Goal: Transaction & Acquisition: Purchase product/service

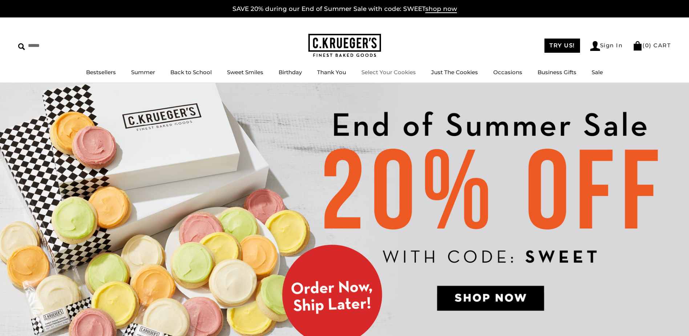
click at [386, 72] on link "Select Your Cookies" at bounding box center [389, 72] width 55 height 7
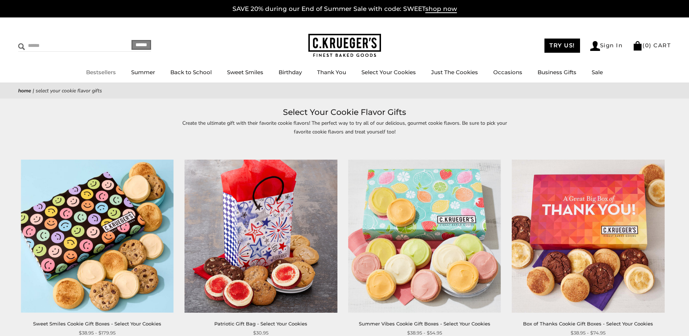
click at [39, 45] on input "Search" at bounding box center [61, 45] width 86 height 11
type input "***"
click at [132, 40] on input "******" at bounding box center [142, 45] width 20 height 10
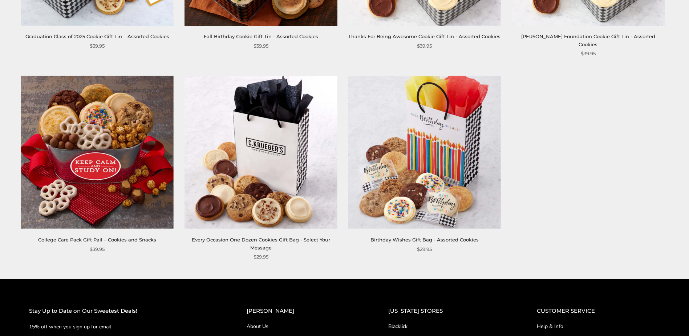
scroll to position [472, 0]
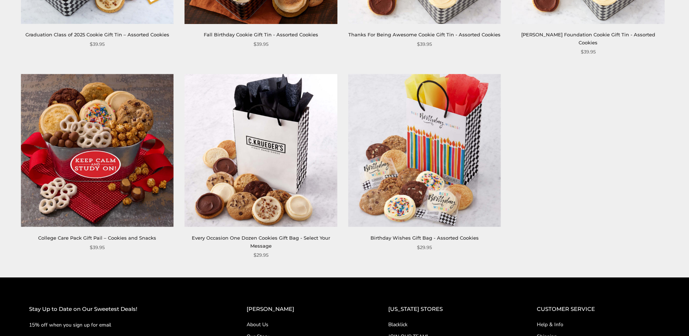
click at [133, 150] on img at bounding box center [97, 150] width 153 height 153
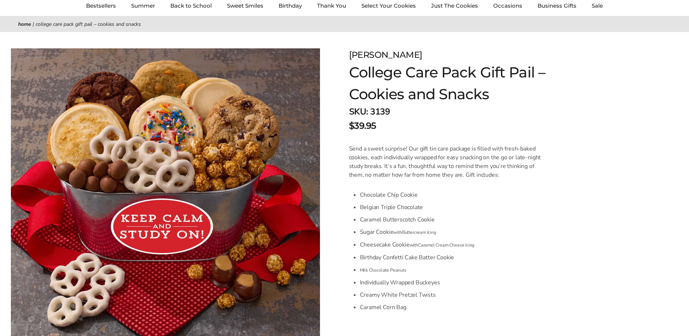
scroll to position [36, 0]
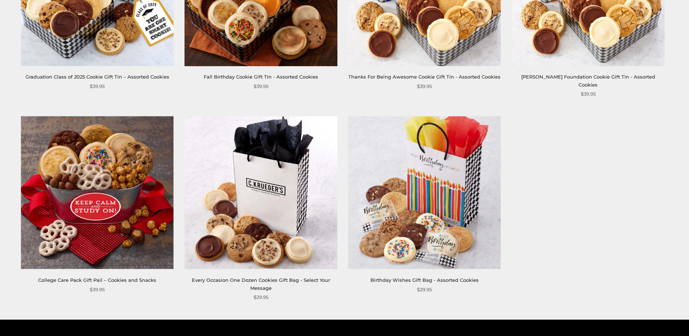
scroll to position [436, 0]
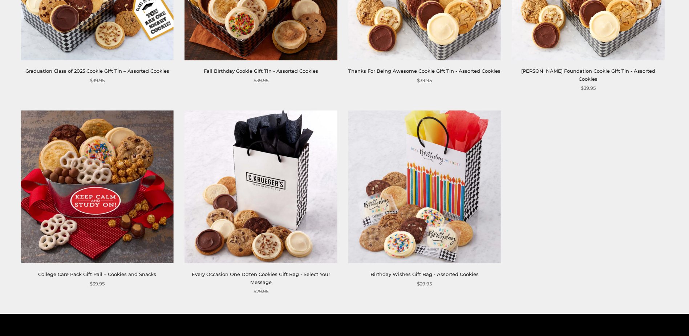
click at [120, 176] on img at bounding box center [97, 186] width 153 height 153
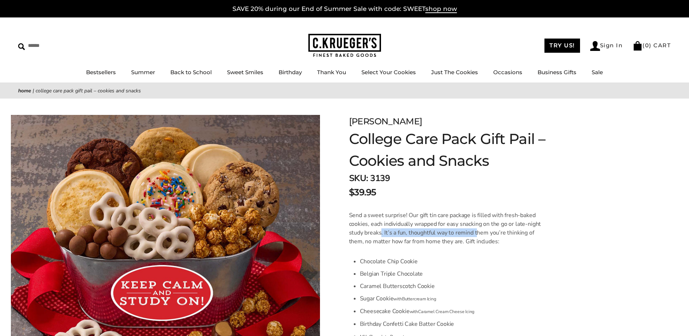
drag, startPoint x: 392, startPoint y: 229, endPoint x: 479, endPoint y: 230, distance: 86.9
click at [479, 230] on p "Send a sweet surprise! Our gift tin care package is filled with fresh-baked coo…" at bounding box center [448, 228] width 199 height 35
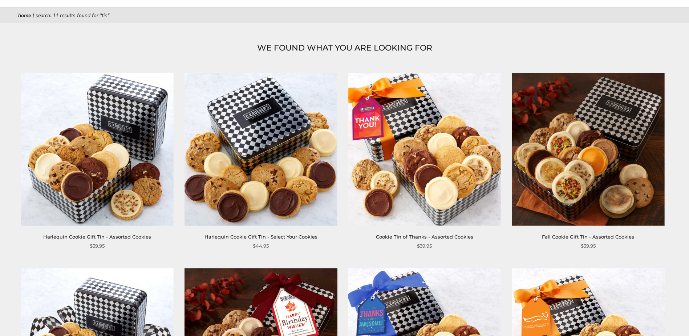
scroll to position [73, 0]
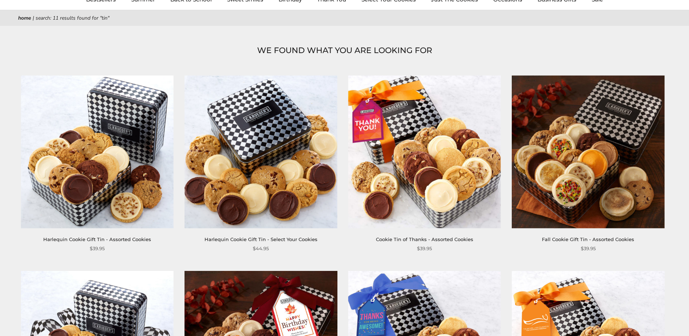
click at [120, 120] on img at bounding box center [97, 151] width 153 height 153
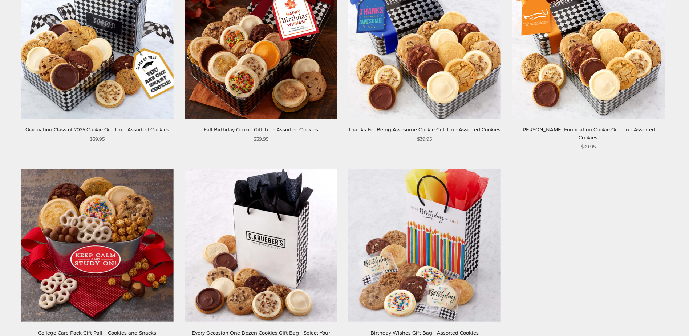
scroll to position [436, 0]
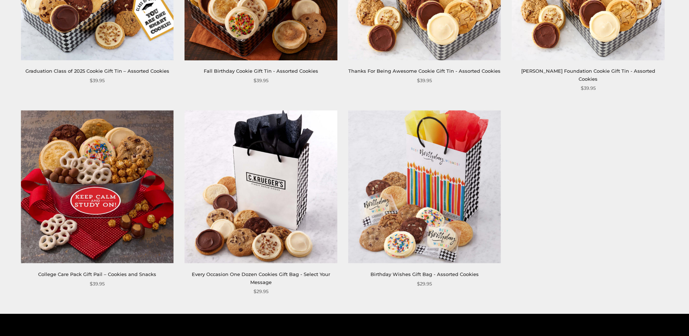
click at [106, 148] on img at bounding box center [97, 186] width 153 height 153
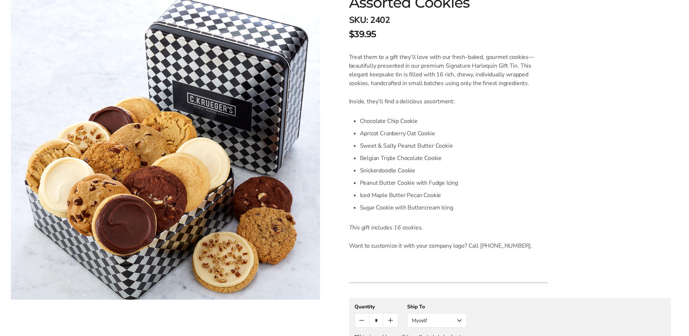
scroll to position [145, 0]
